Goal: Information Seeking & Learning: Compare options

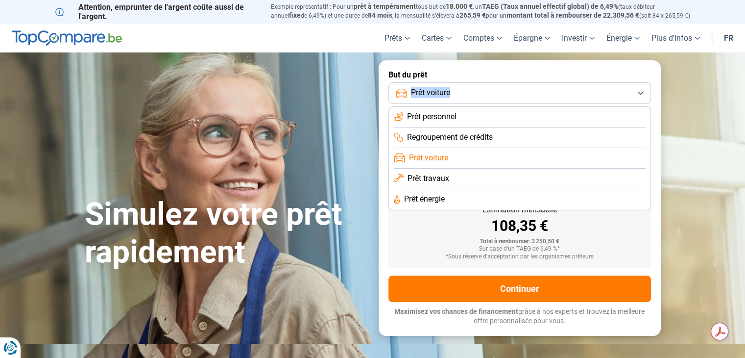
click at [515, 99] on button "Prêt voiture" at bounding box center [520, 93] width 263 height 22
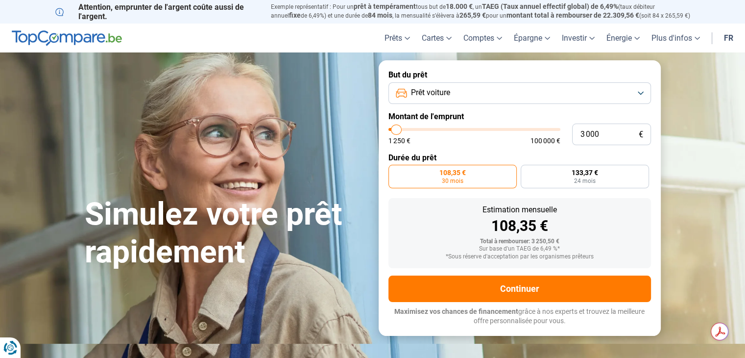
click at [508, 140] on div "1 250 € 100 000 €" at bounding box center [475, 140] width 172 height 7
type input "6 500"
type input "6500"
type input "8 750"
type input "8750"
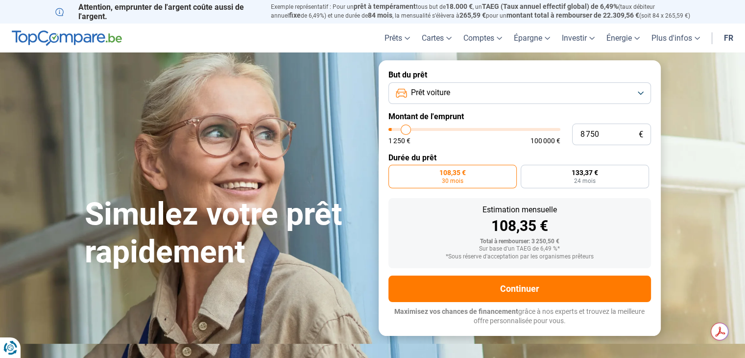
type input "10 500"
type input "10500"
type input "11 750"
type input "11750"
type input "12 500"
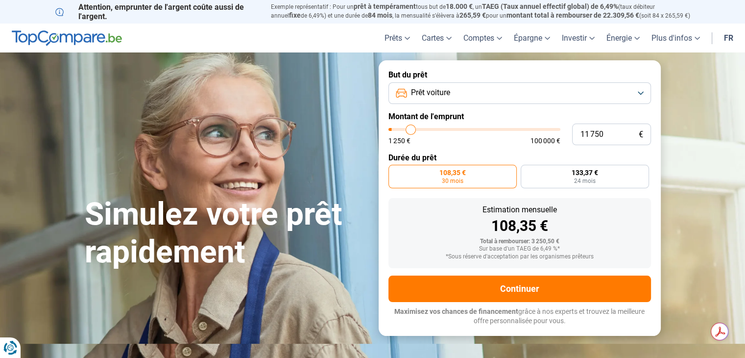
type input "12500"
type input "13 750"
type input "13750"
type input "14 250"
type input "14250"
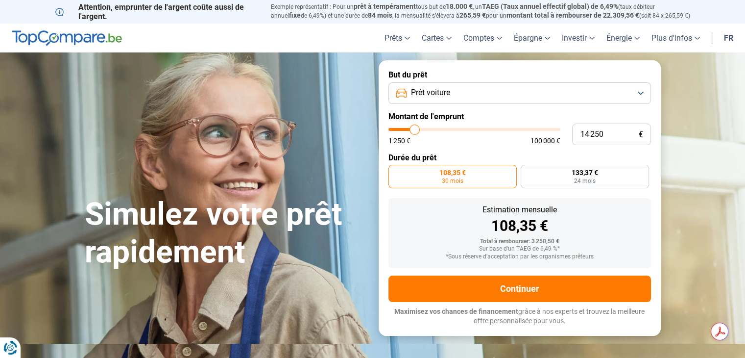
type input "15 000"
type input "15000"
type input "15 500"
type input "15500"
type input "15 750"
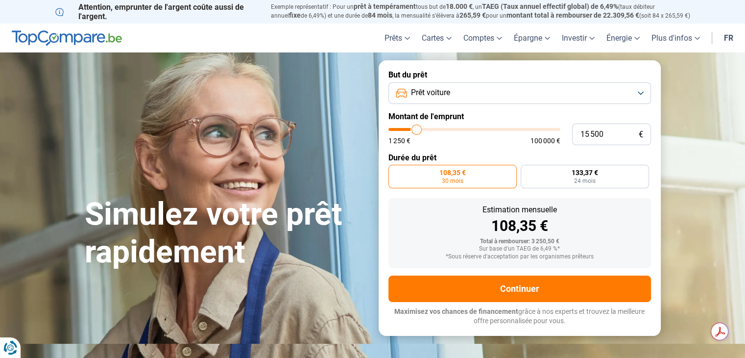
type input "15750"
type input "16 750"
type input "16750"
type input "17 000"
type input "17000"
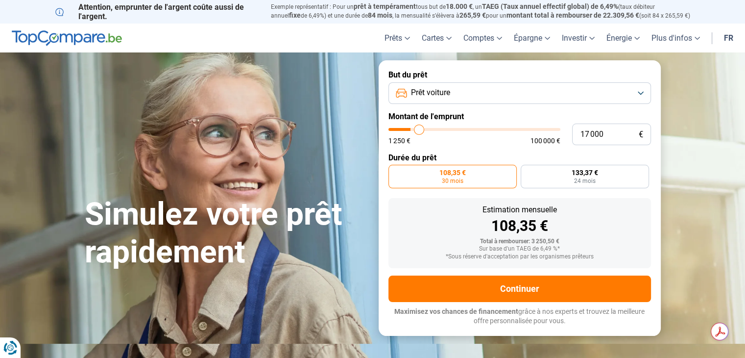
type input "17 250"
type input "17250"
type input "17 500"
type input "17500"
type input "17 250"
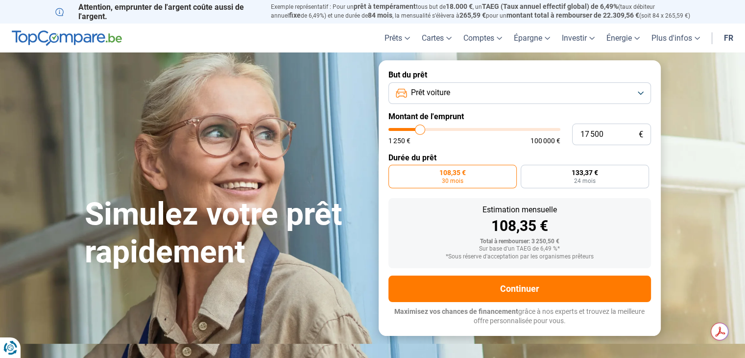
type input "17250"
type input "17 000"
type input "17000"
type input "16 750"
type input "16750"
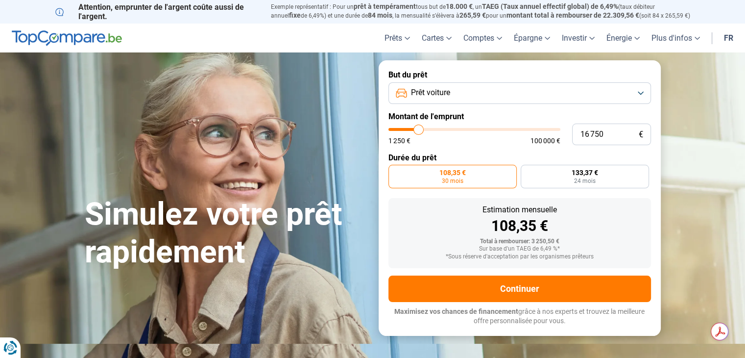
type input "16 250"
type input "16250"
type input "16 000"
type input "16000"
type input "15 250"
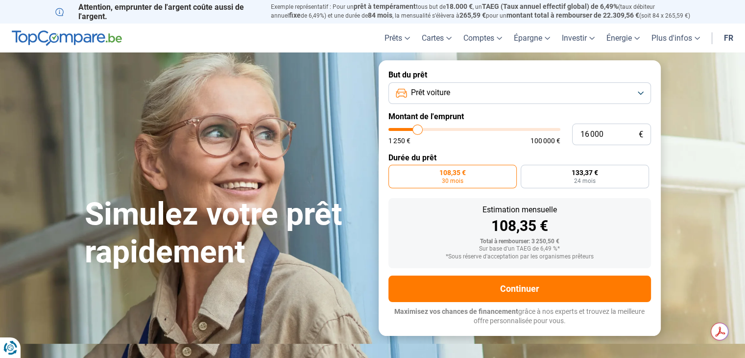
type input "15250"
type input "15 000"
type input "15000"
type input "14 500"
type input "14500"
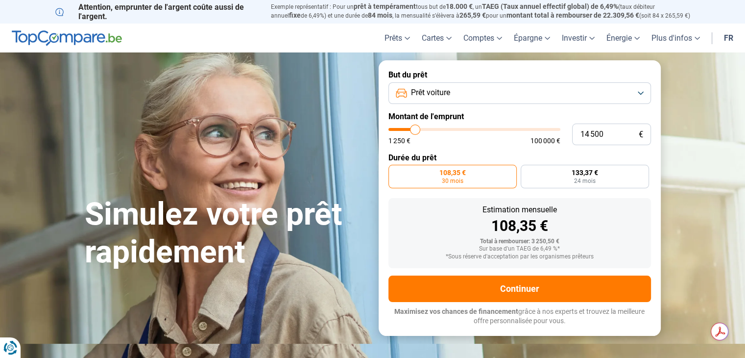
type input "14 000"
type input "14000"
type input "13 750"
type input "13750"
type input "13 500"
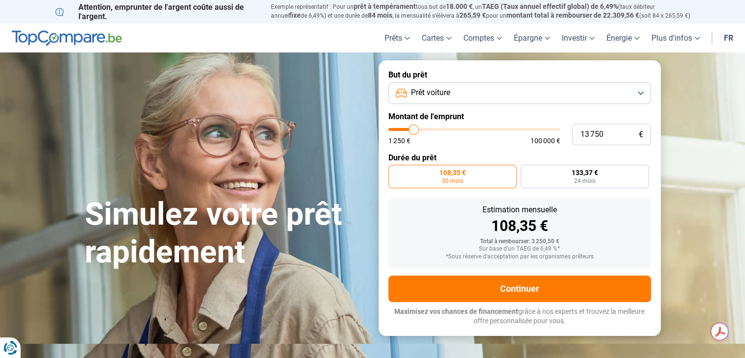
type input "13500"
type input "12 500"
type input "12500"
type input "12 000"
type input "12000"
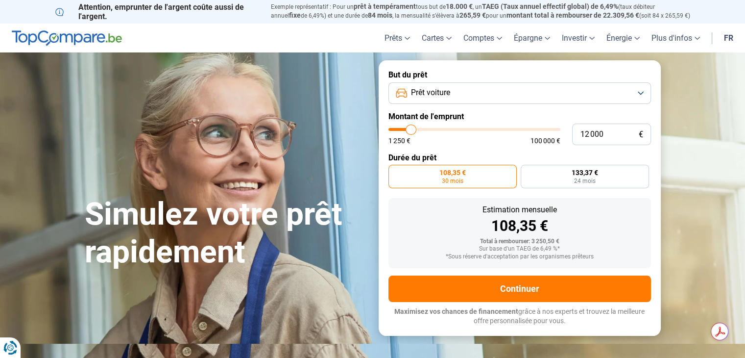
type input "11 000"
type input "11000"
type input "10 250"
type input "10250"
type input "9 750"
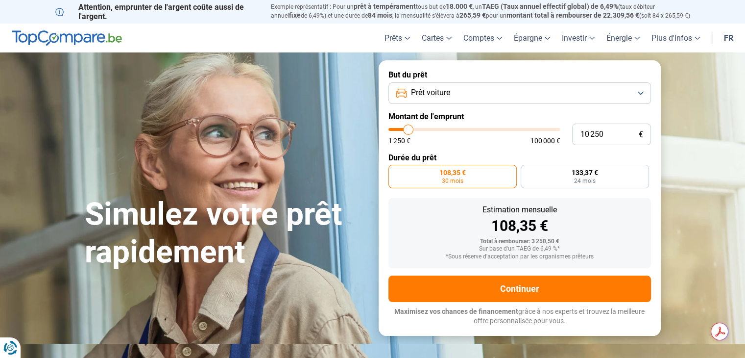
type input "9750"
type input "9 500"
type input "9500"
type input "9 000"
type input "9000"
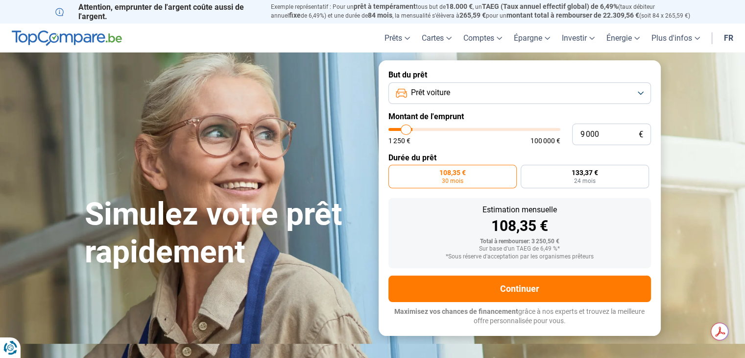
type input "8 000"
type input "8000"
type input "7 000"
type input "7000"
type input "6 000"
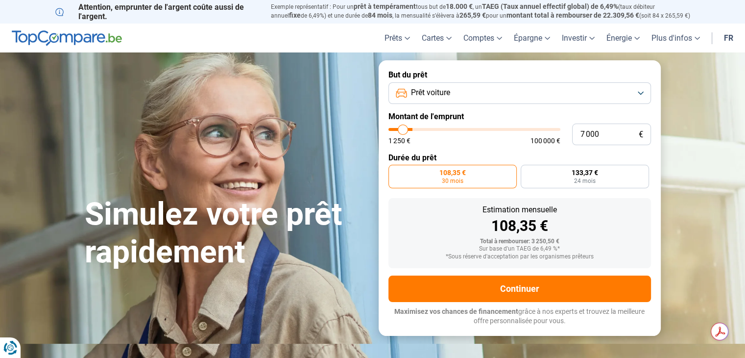
type input "6000"
type input "5 750"
type input "5750"
type input "5 250"
type input "5250"
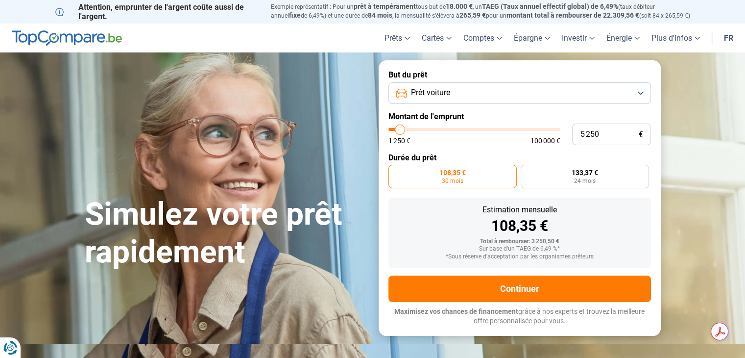
type input "4 750"
type input "4750"
type input "4 250"
type input "4250"
type input "3 000"
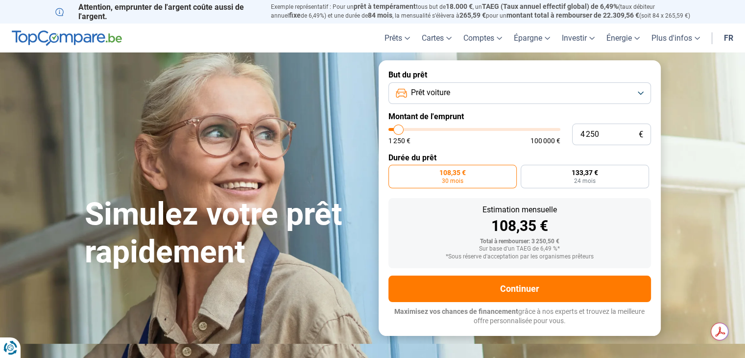
type input "3000"
type input "1 500"
type input "1500"
type input "1 250"
type input "1250"
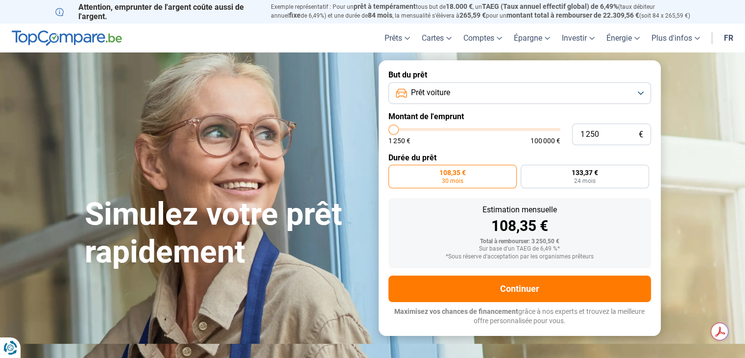
type input "2 000"
type input "2000"
type input "2 250"
type input "2250"
type input "2 500"
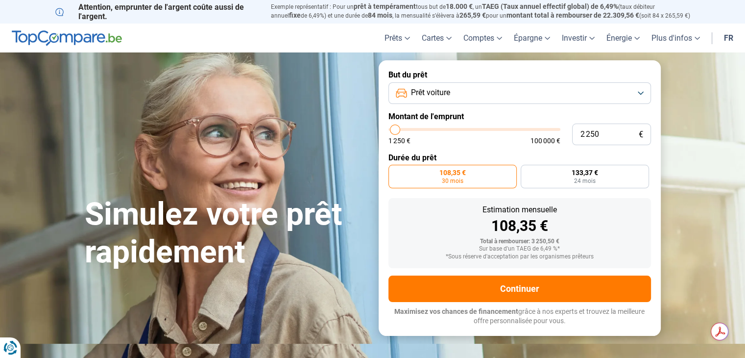
type input "2500"
type input "3 000"
type input "3000"
type input "3 250"
type input "3250"
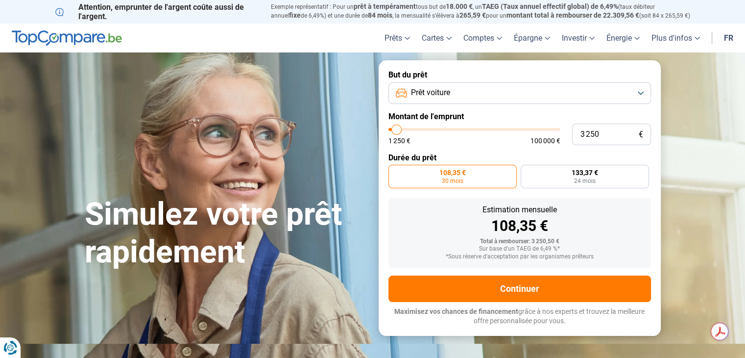
type input "3 500"
type input "3500"
type input "3 750"
type input "3750"
type input "4 000"
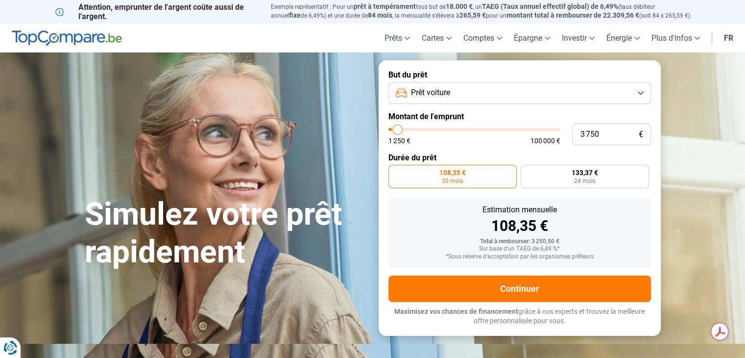
type input "4000"
type input "3 750"
type input "3750"
type input "3 500"
type input "3500"
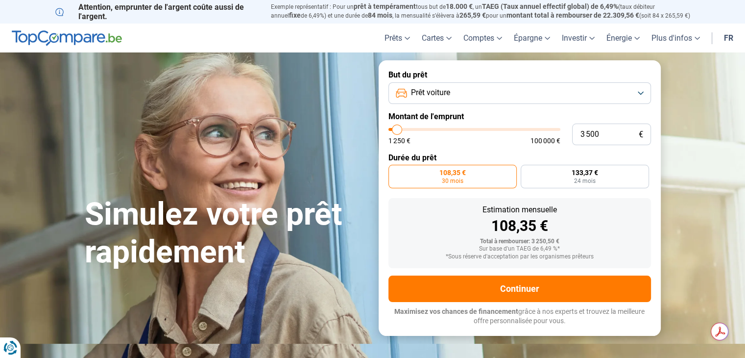
type input "3 250"
type input "3250"
type input "3 000"
type input "3000"
type input "2 750"
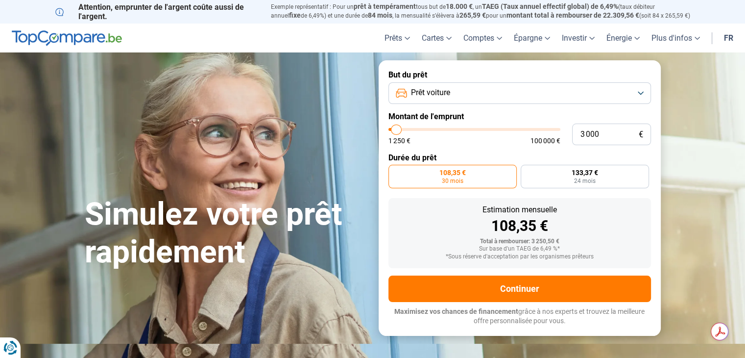
type input "2750"
type input "2 500"
type input "2500"
type input "2 250"
type input "2250"
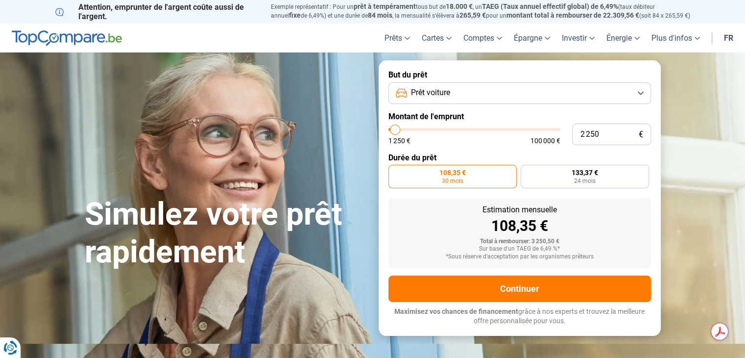
type input "2 000"
type input "2000"
type input "1 750"
type input "1750"
type input "2 000"
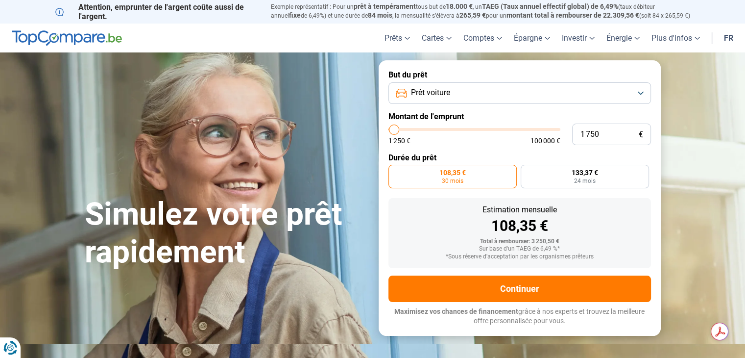
type input "2000"
type input "2 500"
type input "2500"
type input "2 750"
type input "2750"
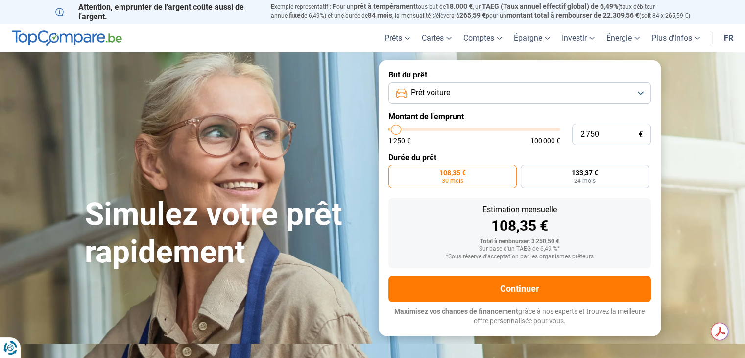
type input "3 250"
type input "3250"
type input "3 500"
type input "3500"
type input "3 750"
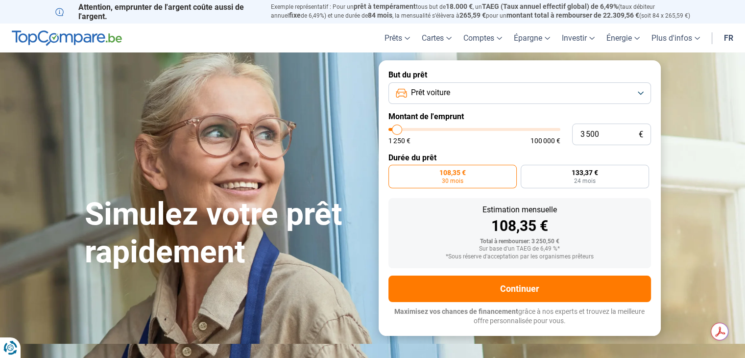
type input "3750"
type input "4 000"
type input "4000"
type input "4 250"
type input "4250"
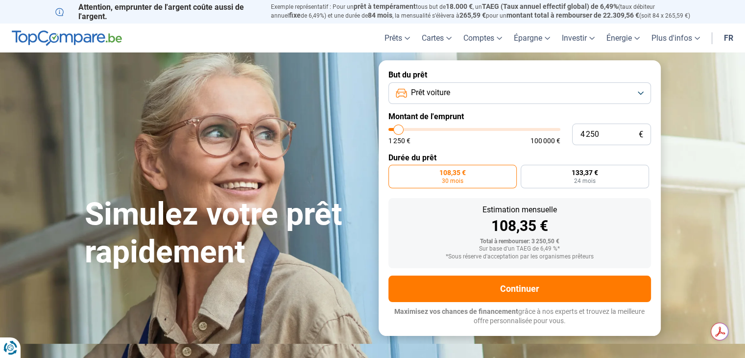
type input "4 500"
type input "4500"
type input "4 750"
type input "4750"
type input "4 250"
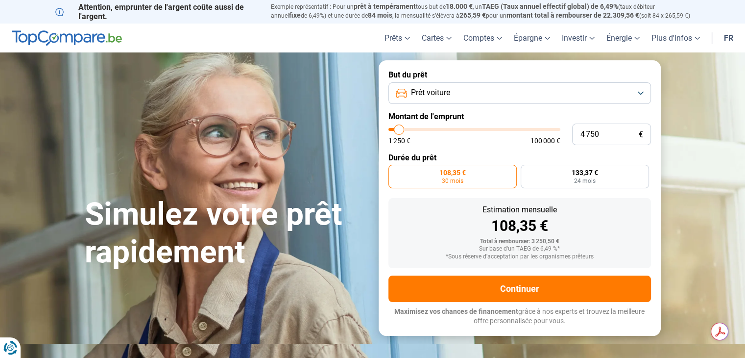
type input "4250"
type input "4 000"
type input "4000"
type input "3 750"
type input "3750"
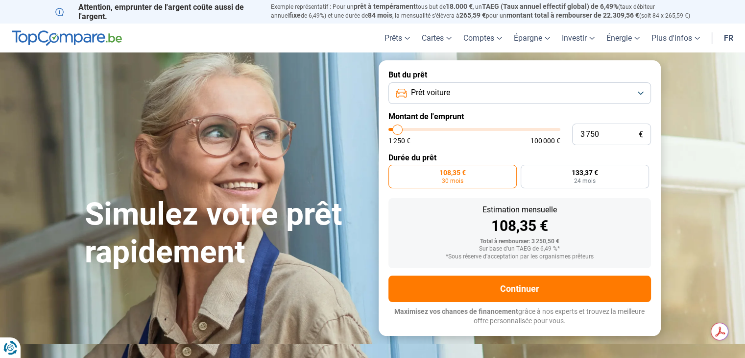
type input "3 500"
type input "3500"
type input "3 250"
type input "3250"
type input "3 000"
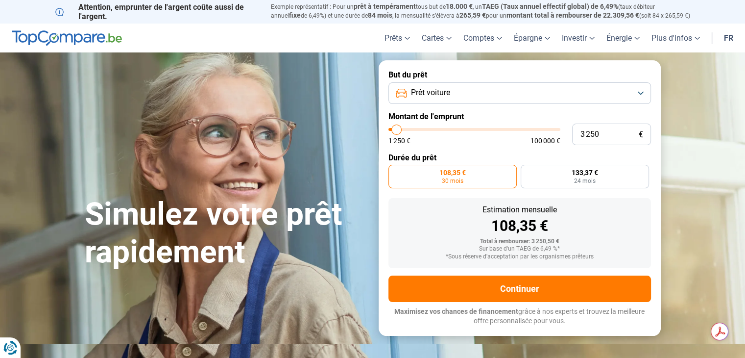
type input "3000"
type input "2 750"
type input "2750"
type input "3 000"
type input "3000"
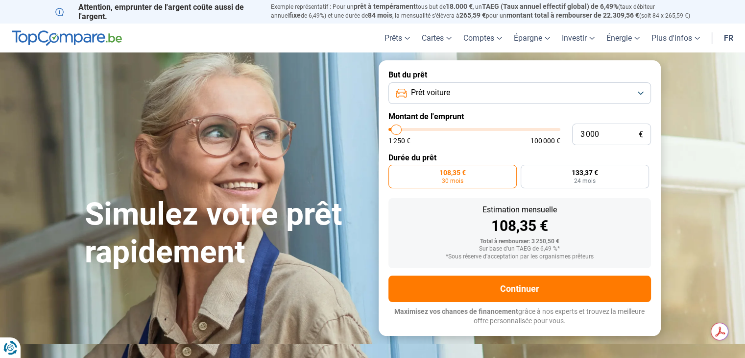
type input "3 250"
type input "3250"
type input "3 500"
type input "3500"
type input "3 750"
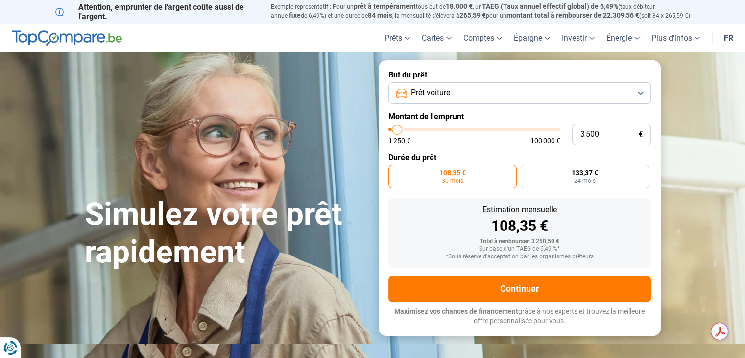
type input "3750"
type input "3 500"
type input "3500"
type input "3 250"
type input "3250"
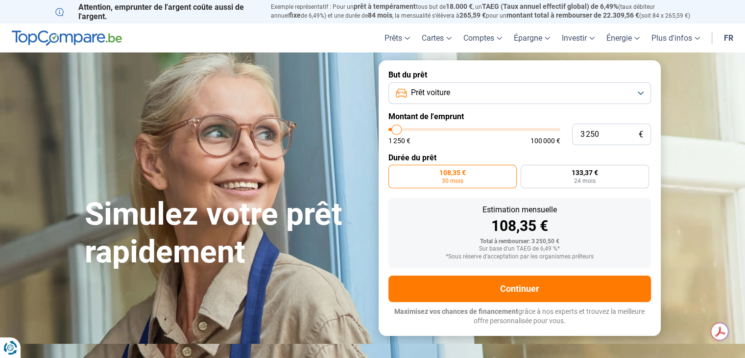
type input "3 000"
type input "3000"
type input "2 750"
type input "2750"
type input "3 000"
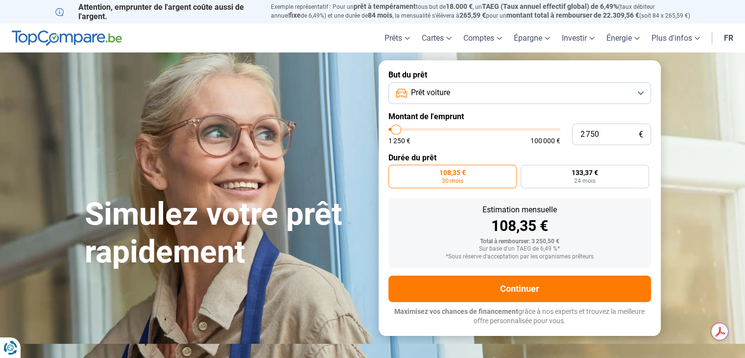
type input "3000"
type input "3 250"
type input "3250"
click at [397, 131] on input "range" at bounding box center [475, 129] width 172 height 3
click at [584, 175] on span "144,49 €" at bounding box center [585, 172] width 26 height 7
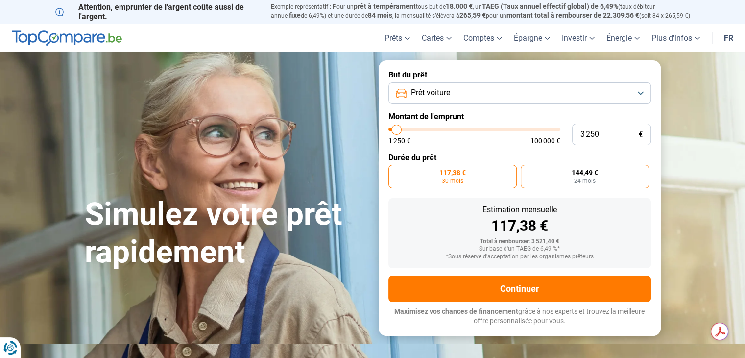
click at [527, 171] on input "144,49 € 24 mois" at bounding box center [524, 168] width 6 height 6
radio input "true"
click at [590, 178] on span "24 mois" at bounding box center [585, 181] width 22 height 6
click at [527, 171] on input "144,49 € 24 mois" at bounding box center [524, 168] width 6 height 6
click at [524, 93] on button "Prêt voiture" at bounding box center [520, 93] width 263 height 22
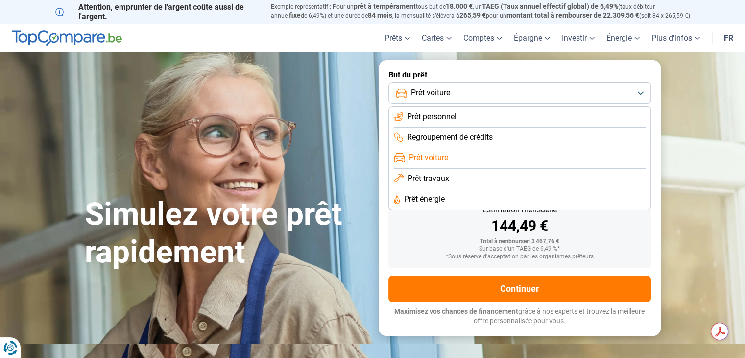
click at [438, 117] on span "Prêt personnel" at bounding box center [431, 116] width 49 height 11
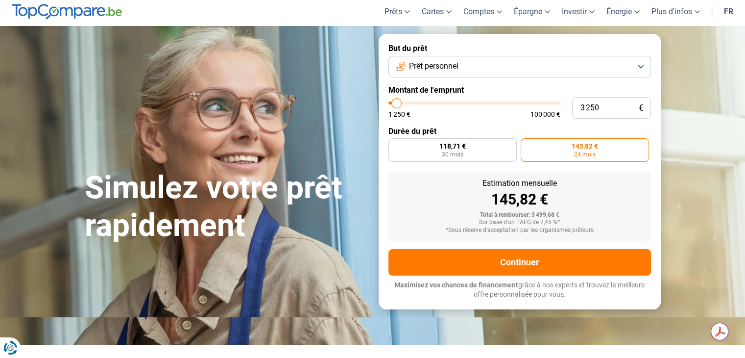
scroll to position [27, 0]
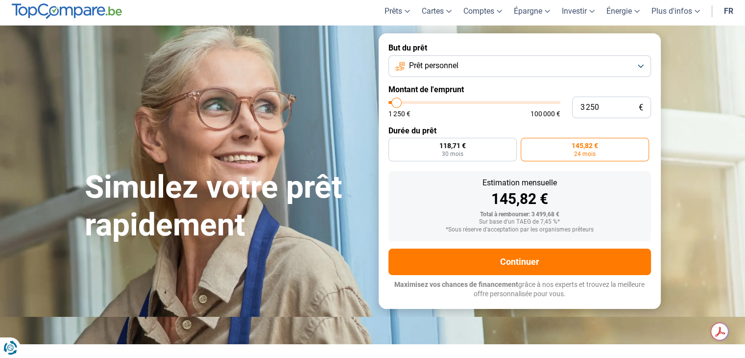
click at [420, 56] on button "Prêt personnel" at bounding box center [520, 66] width 263 height 22
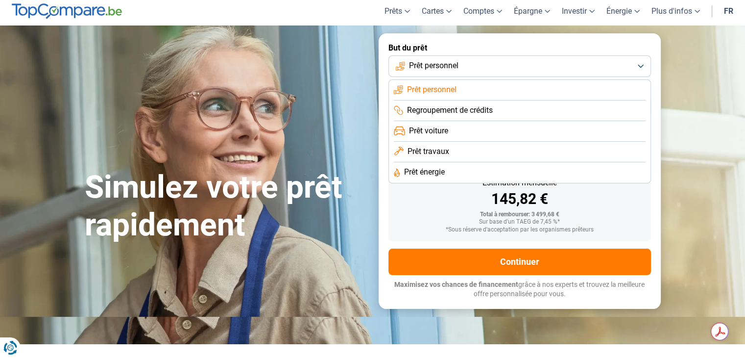
click at [431, 125] on span "Prêt voiture" at bounding box center [428, 130] width 39 height 11
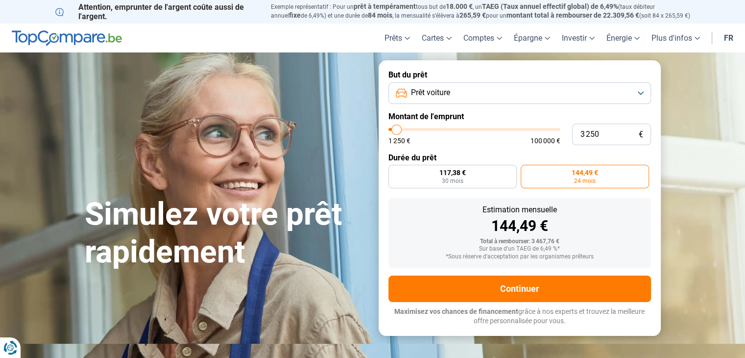
scroll to position [0, 0]
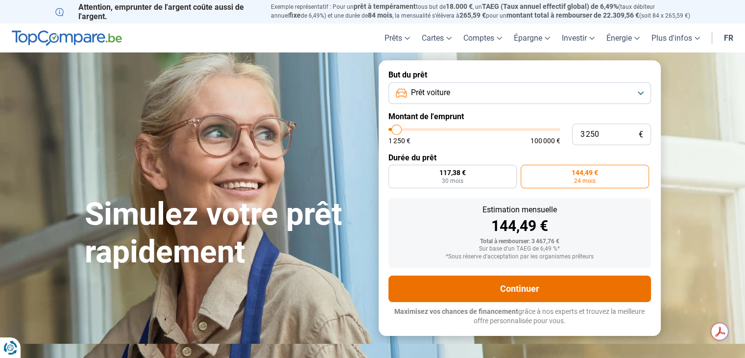
click at [531, 284] on button "Continuer" at bounding box center [520, 288] width 263 height 26
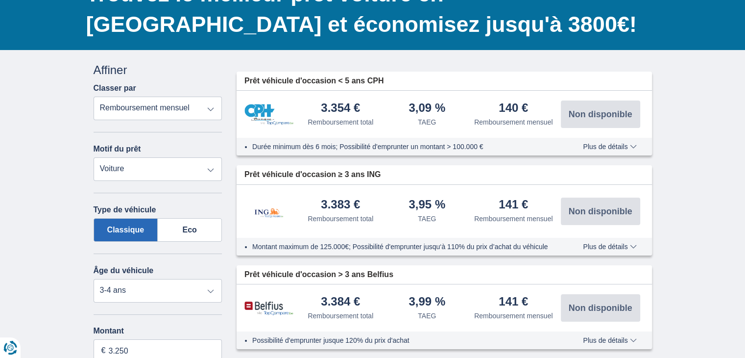
scroll to position [99, 0]
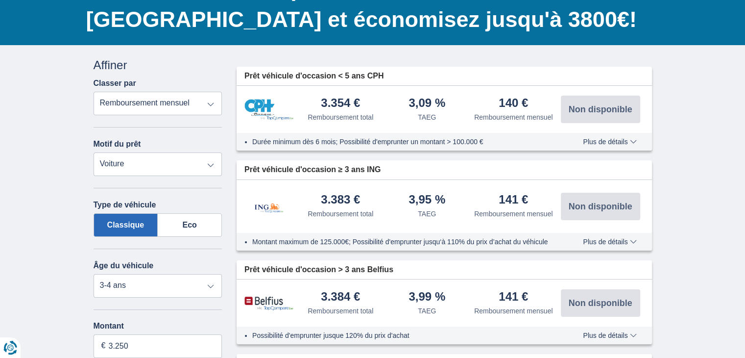
click at [193, 103] on select "Remboursement total TAEG Remboursement mensuel" at bounding box center [158, 104] width 129 height 24
click at [192, 102] on select "Remboursement total TAEG Remboursement mensuel" at bounding box center [158, 104] width 129 height 24
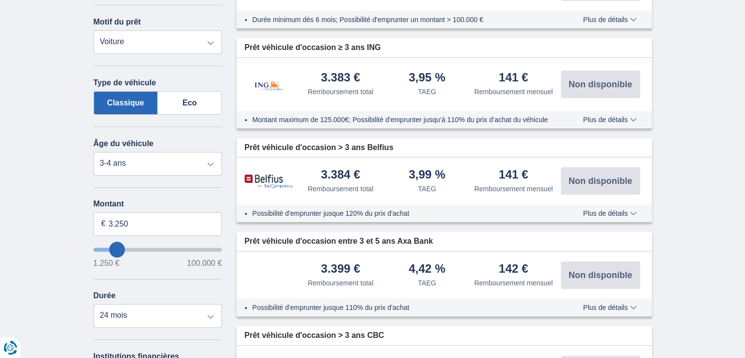
scroll to position [228, 0]
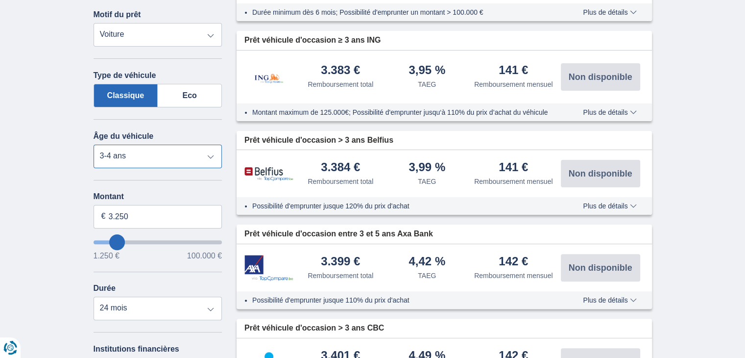
click at [192, 151] on select "Neuf 0-1 ans 1-2 ans 2-3 ans 3-4 ans 4-5 ans 5+ ans" at bounding box center [158, 157] width 129 height 24
click at [94, 145] on select "Neuf 0-1 ans 1-2 ans 2-3 ans 3-4 ans 4-5 ans 5+ ans" at bounding box center [158, 157] width 129 height 24
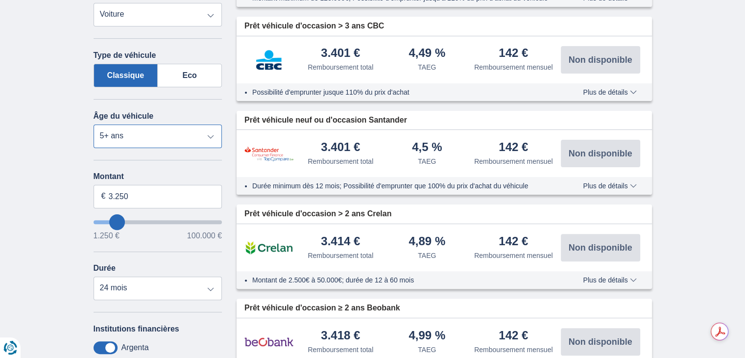
scroll to position [248, 0]
click at [170, 136] on select "Neuf 0-1 ans 1-2 ans 2-3 ans 3-4 ans 4-5 ans 5+ ans" at bounding box center [158, 137] width 129 height 24
click at [94, 125] on select "Neuf 0-1 ans 1-2 ans 2-3 ans 3-4 ans 4-5 ans 5+ ans" at bounding box center [158, 137] width 129 height 24
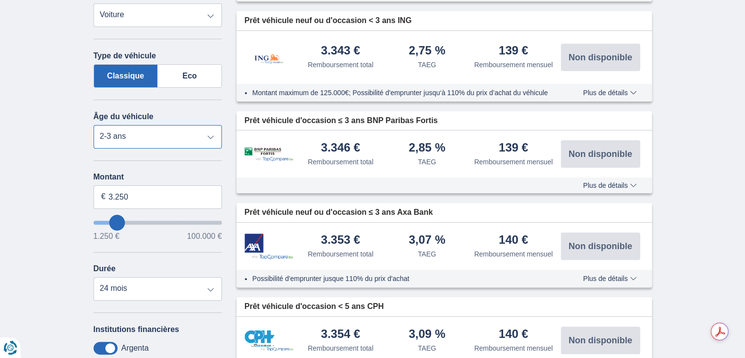
click at [169, 132] on select "Neuf 0-1 ans 1-2 ans 2-3 ans 3-4 ans 4-5 ans 5+ ans" at bounding box center [158, 137] width 129 height 24
click at [94, 125] on select "Neuf 0-1 ans 1-2 ans 2-3 ans 3-4 ans 4-5 ans 5+ ans" at bounding box center [158, 137] width 129 height 24
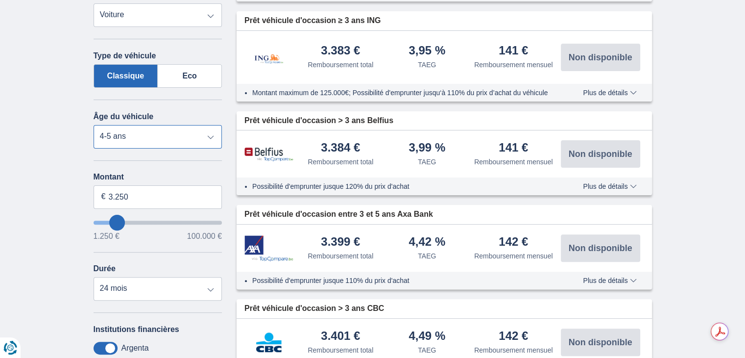
click at [159, 134] on select "Neuf 0-1 ans 1-2 ans 2-3 ans 3-4 ans 4-5 ans 5+ ans" at bounding box center [158, 137] width 129 height 24
select select "5+"
click at [94, 125] on select "Neuf 0-1 ans 1-2 ans 2-3 ans 3-4 ans 4-5 ans 5+ ans" at bounding box center [158, 137] width 129 height 24
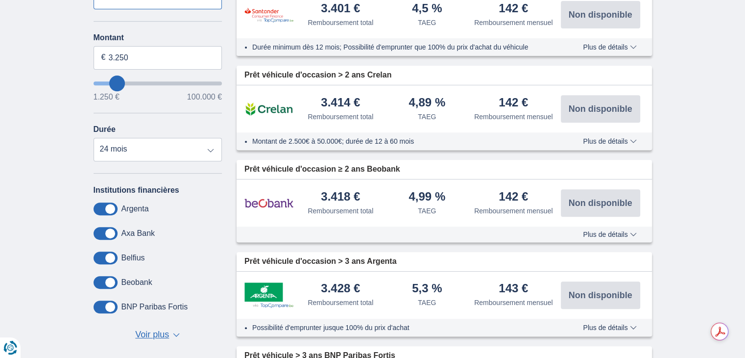
scroll to position [388, 0]
click at [187, 168] on div "Annuler Filtres Affiner Classer par Remboursement total TAEG Remboursement mens…" at bounding box center [158, 54] width 129 height 573
click at [200, 140] on select "12 mois 18 mois 24 mois 30 mois" at bounding box center [158, 149] width 129 height 24
select select "12"
click at [94, 137] on select "12 mois 18 mois 24 mois 30 mois" at bounding box center [158, 149] width 129 height 24
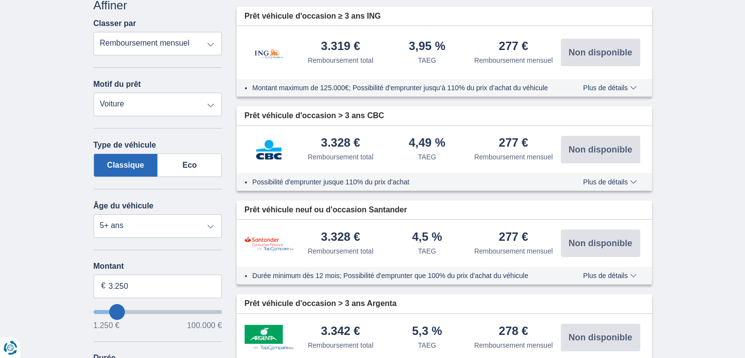
scroll to position [229, 0]
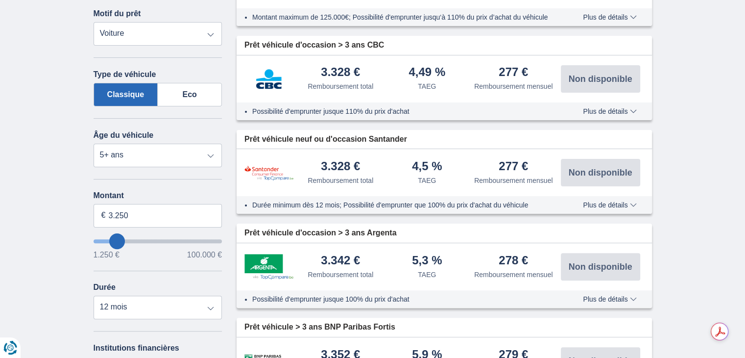
type input "17.250"
type input "17250"
select select "84"
type input "22250"
type input "22.250"
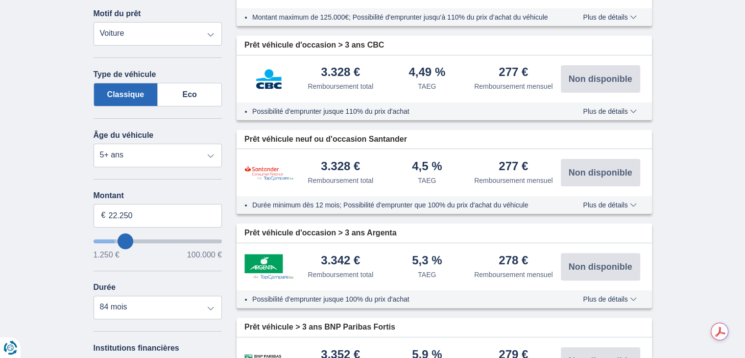
select select "120"
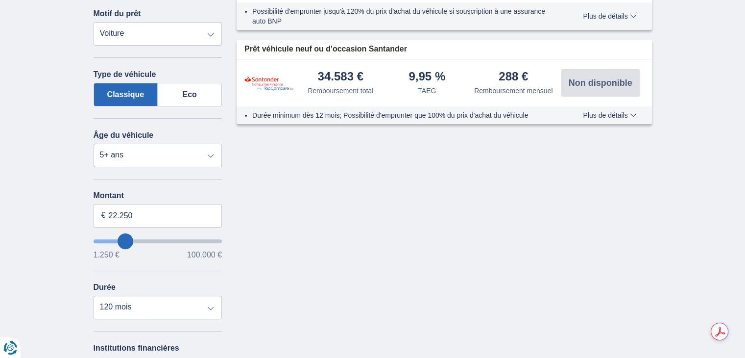
type input "26.250"
type input "28250"
type input "28.250"
type input "25250"
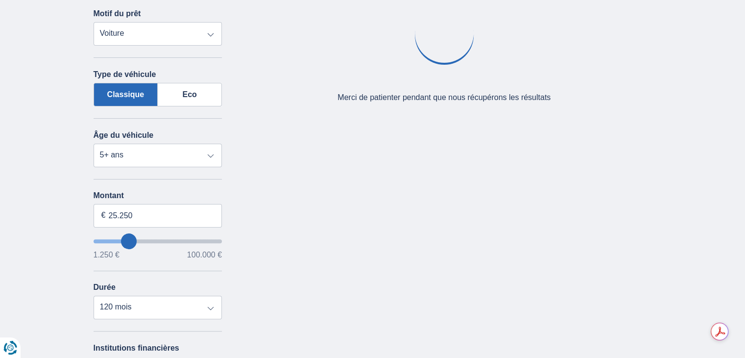
type input "1.250"
type input "1250"
select select "24"
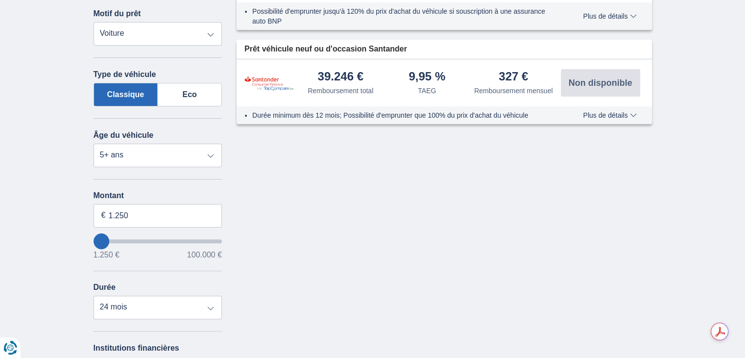
type input "1250"
click at [97, 239] on input "wantToBorrow" at bounding box center [158, 241] width 129 height 4
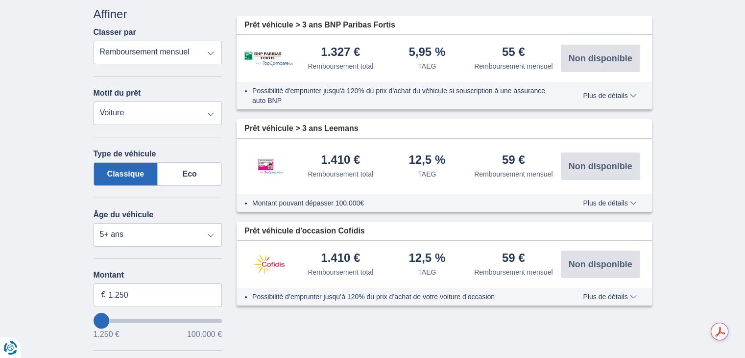
scroll to position [196, 0]
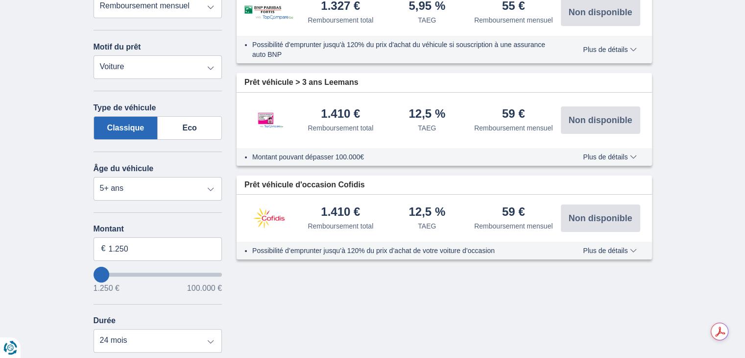
type input "6.250"
type input "8250"
type input "8.250"
select select "48"
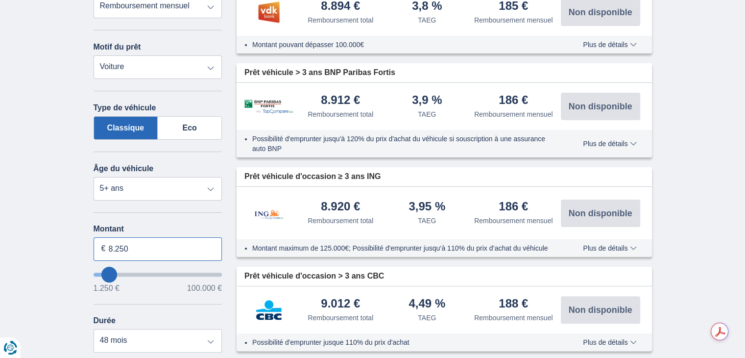
drag, startPoint x: 68, startPoint y: 238, endPoint x: 48, endPoint y: 234, distance: 20.9
type input "3.250"
type input "3250"
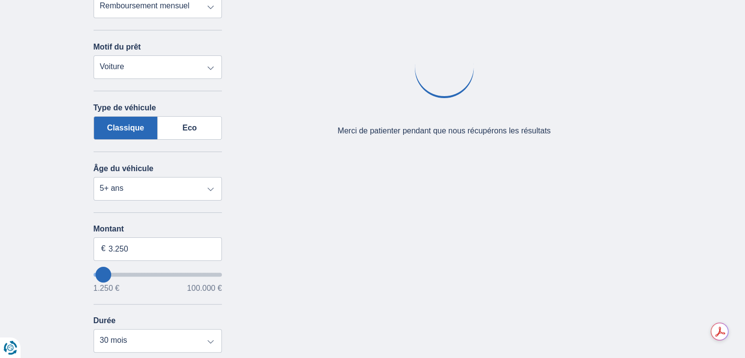
click at [15, 220] on div "× widget.non-eligible-application.title widget.non-eligible-application.text no…" at bounding box center [372, 259] width 745 height 623
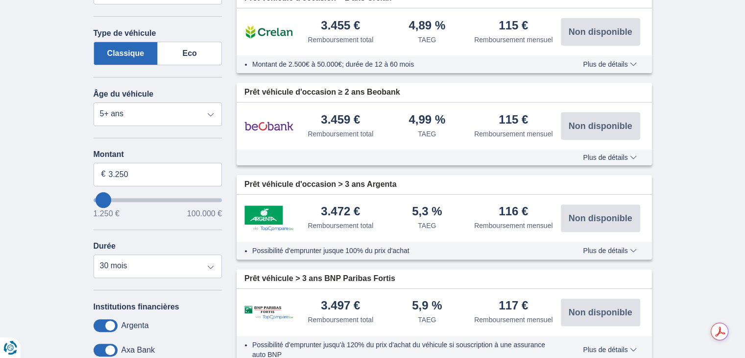
scroll to position [276, 0]
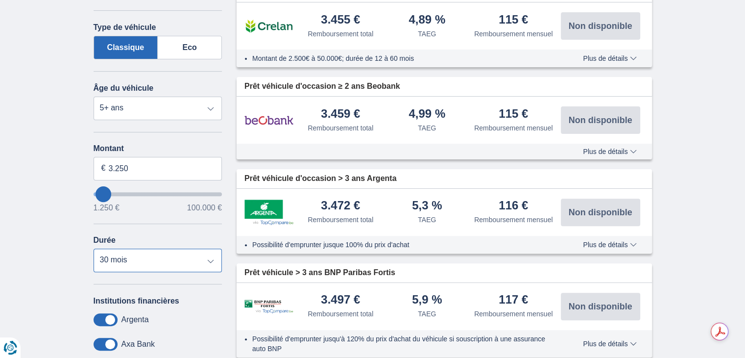
click at [137, 260] on select "12 mois 18 mois 24 mois 30 mois" at bounding box center [158, 260] width 129 height 24
select select "12"
click at [94, 248] on select "12 mois 18 mois 24 mois 30 mois" at bounding box center [158, 260] width 129 height 24
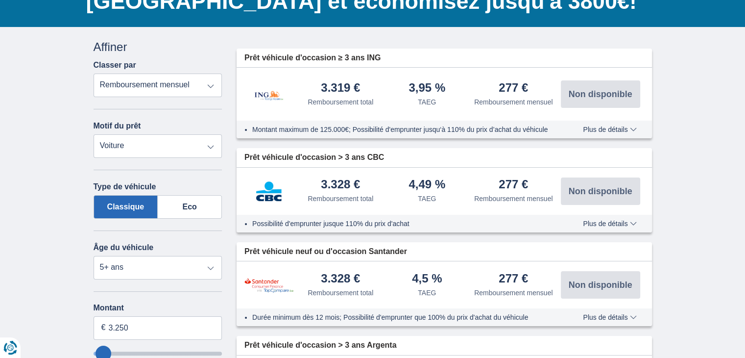
scroll to position [118, 0]
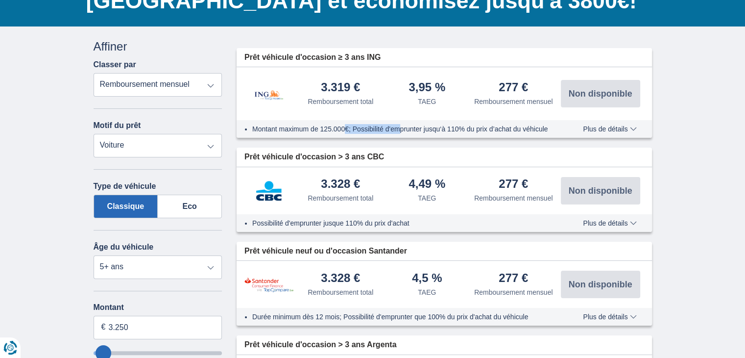
drag, startPoint x: 345, startPoint y: 126, endPoint x: 405, endPoint y: 128, distance: 59.8
click at [405, 128] on li "Montant maximum de 125.000€; Possibilité d'emprunter jusqu‘à 110% du prix d’ach…" at bounding box center [403, 129] width 302 height 10
click at [406, 128] on li "Montant maximum de 125.000€; Possibilité d'emprunter jusqu‘à 110% du prix d’ach…" at bounding box center [403, 129] width 302 height 10
click at [604, 125] on span "Plus de détails" at bounding box center [609, 128] width 53 height 7
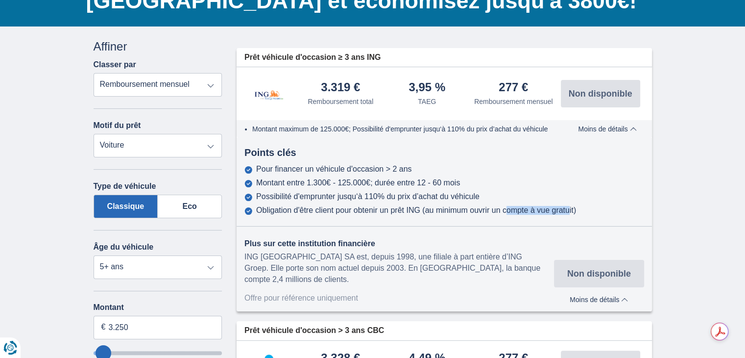
drag, startPoint x: 431, startPoint y: 212, endPoint x: 496, endPoint y: 208, distance: 65.3
click at [496, 208] on div "Obligation d'être client pour obtenir un prêt ING (au minimum ouvrir un compte …" at bounding box center [416, 210] width 320 height 9
click at [619, 129] on span "Moins de détails" at bounding box center [607, 128] width 58 height 7
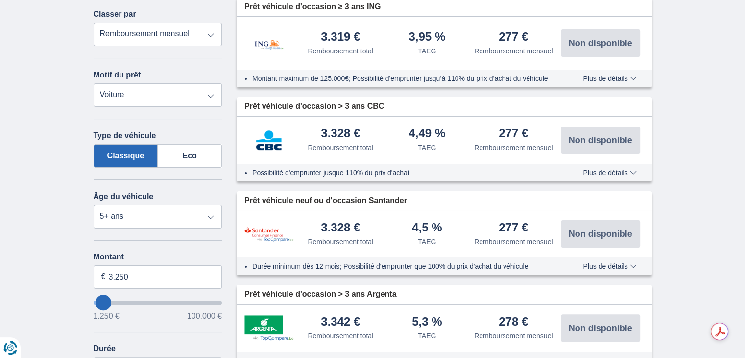
scroll to position [170, 0]
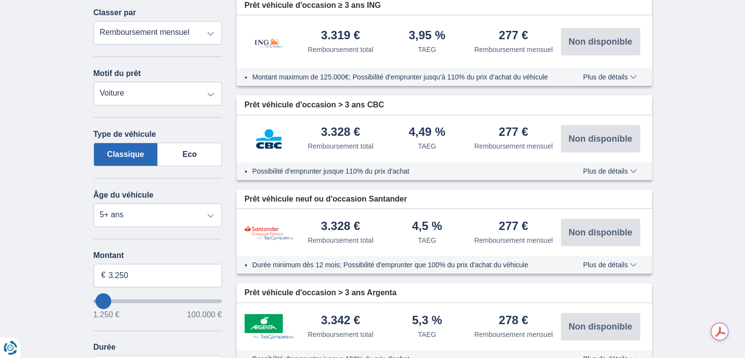
click at [377, 171] on li "Possibilité d'emprunter jusque 110% du prix d'achat" at bounding box center [403, 171] width 302 height 10
click at [622, 168] on span "Plus de détails" at bounding box center [609, 171] width 53 height 7
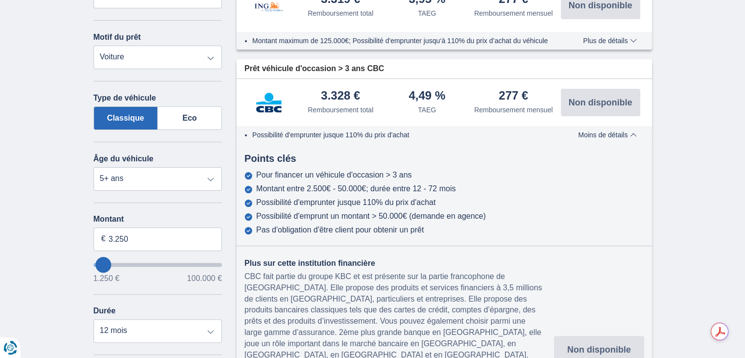
scroll to position [205, 0]
drag, startPoint x: 386, startPoint y: 180, endPoint x: 427, endPoint y: 217, distance: 54.9
click at [427, 217] on div "Pour financer un véhicule d'occasion > 3 ans Montant entre 2.500€ - 50.000€; du…" at bounding box center [445, 203] width 416 height 64
click at [427, 217] on div "Possibilité d'emprunt un montant > 50.000€ (demande en agence)" at bounding box center [371, 216] width 230 height 9
drag, startPoint x: 395, startPoint y: 232, endPoint x: 414, endPoint y: 232, distance: 18.1
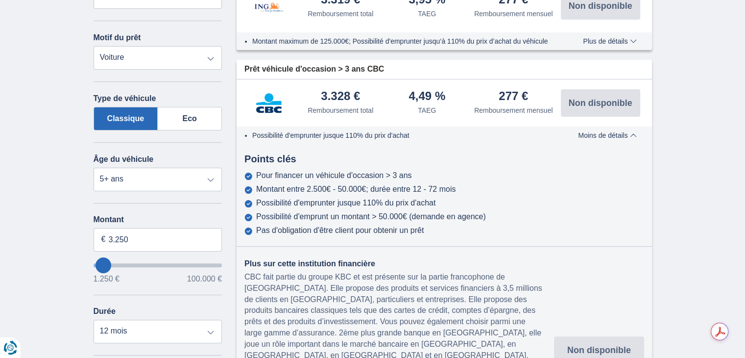
click at [414, 232] on div "Pas d'obligation d'être client pour obtenir un prêt" at bounding box center [340, 230] width 168 height 9
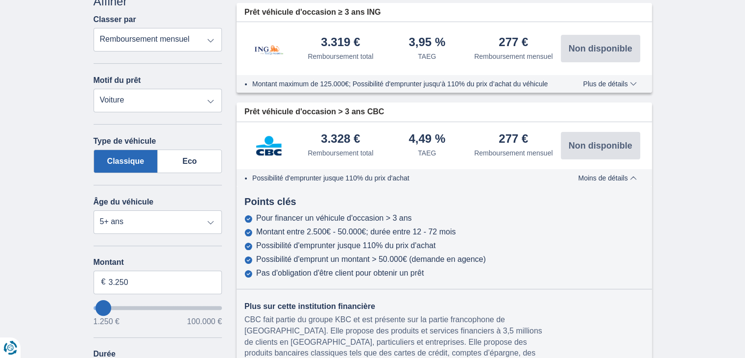
scroll to position [163, 0]
drag, startPoint x: 496, startPoint y: 137, endPoint x: 518, endPoint y: 138, distance: 22.5
click at [518, 138] on div "277 € Remboursement mensuel" at bounding box center [513, 145] width 87 height 25
click at [519, 141] on div "277 €" at bounding box center [513, 139] width 29 height 13
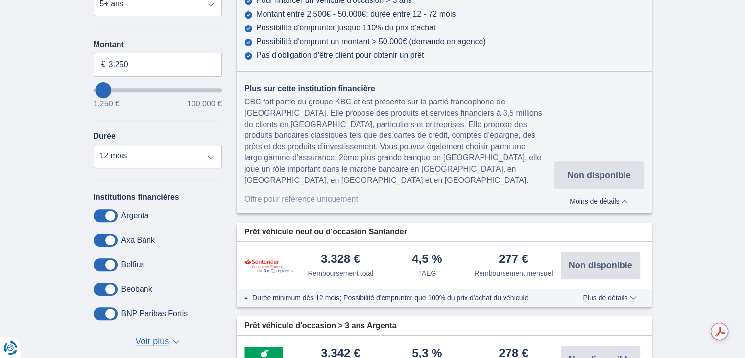
scroll to position [380, 0]
click at [618, 294] on span "Plus de détails" at bounding box center [609, 297] width 53 height 7
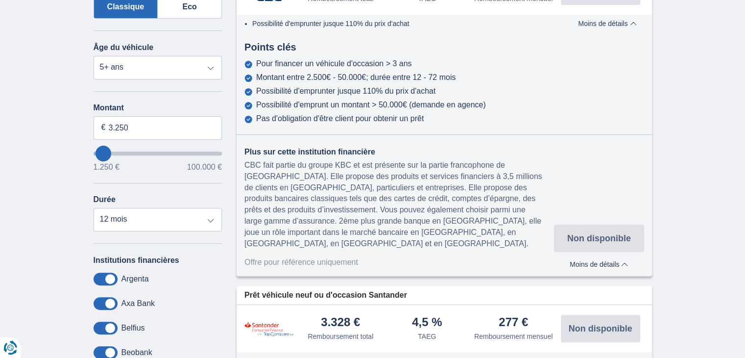
scroll to position [315, 0]
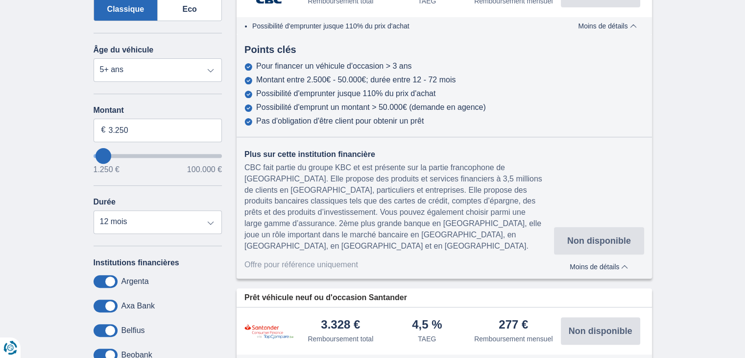
drag, startPoint x: 340, startPoint y: 101, endPoint x: 430, endPoint y: 118, distance: 91.6
click at [430, 118] on div "Pour financer un véhicule d'occasion > 3 ans Montant entre 2.500€ - 50.000€; du…" at bounding box center [445, 94] width 416 height 64
click at [430, 118] on div "Pas d'obligation d'être client pour obtenir un prêt" at bounding box center [445, 121] width 400 height 9
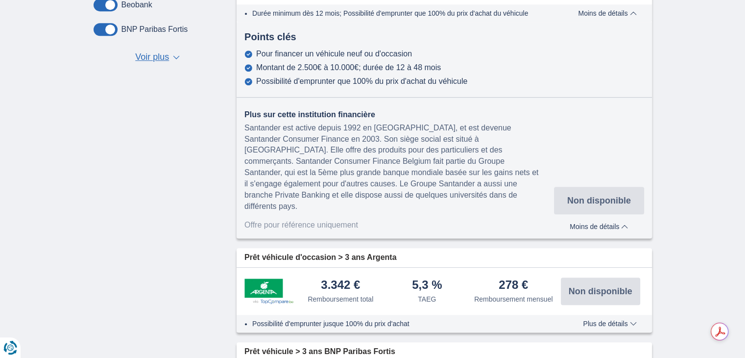
scroll to position [670, 0]
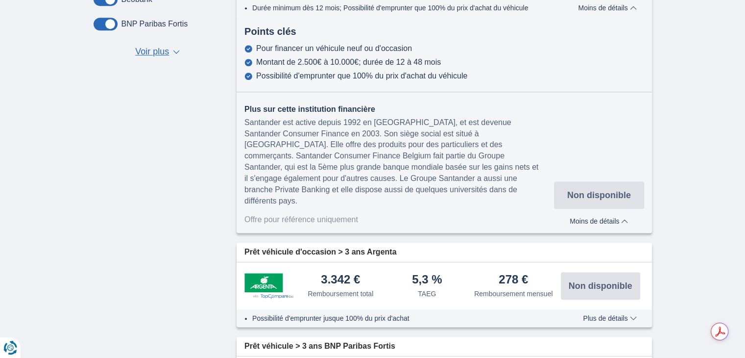
drag, startPoint x: 366, startPoint y: 123, endPoint x: 398, endPoint y: 184, distance: 69.0
click at [398, 184] on div "Santander est active depuis 1992 en Belgique, et est devenue Santander Consumer…" at bounding box center [400, 162] width 310 height 90
drag, startPoint x: 374, startPoint y: 110, endPoint x: 412, endPoint y: 180, distance: 79.8
click at [412, 180] on div "Santander est active depuis 1992 en Belgique, et est devenue Santander Consumer…" at bounding box center [400, 162] width 310 height 90
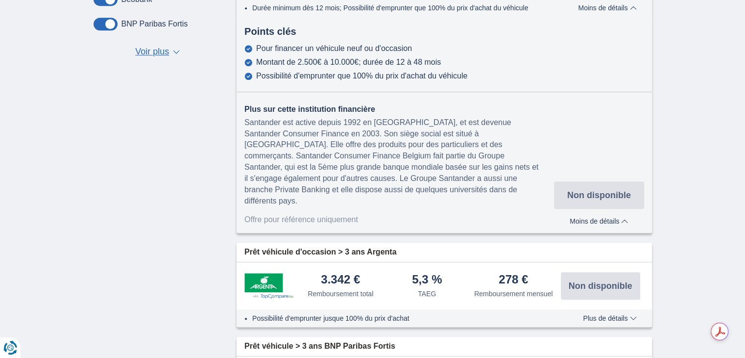
click at [412, 180] on div "Santander est active depuis 1992 en Belgique, et est devenue Santander Consumer…" at bounding box center [400, 162] width 310 height 90
drag, startPoint x: 399, startPoint y: 116, endPoint x: 424, endPoint y: 177, distance: 66.1
click at [424, 177] on div "Santander est active depuis 1992 en Belgique, et est devenue Santander Consumer…" at bounding box center [400, 162] width 310 height 90
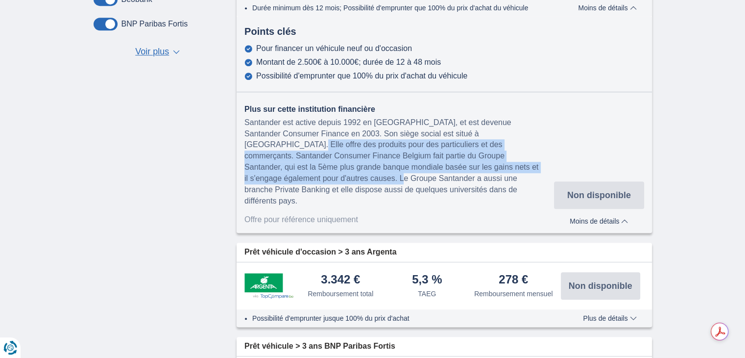
drag, startPoint x: 414, startPoint y: 128, endPoint x: 435, endPoint y: 160, distance: 38.3
click at [435, 160] on div "Santander est active depuis 1992 en Belgique, et est devenue Santander Consumer…" at bounding box center [400, 162] width 310 height 90
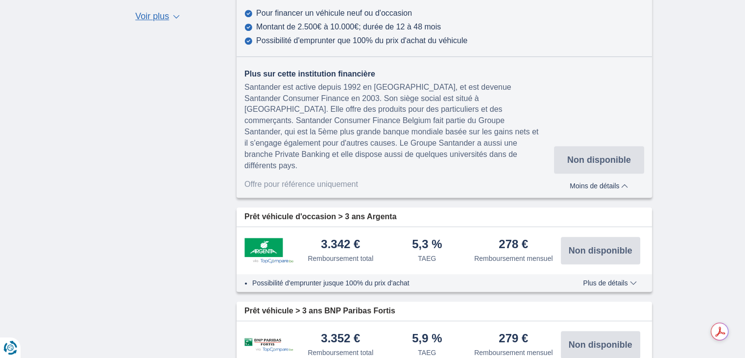
scroll to position [706, 0]
